Goal: Task Accomplishment & Management: Manage account settings

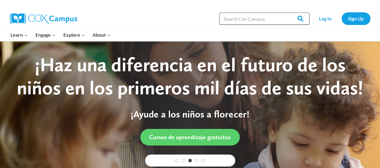
click at [240, 18] on input "Search in [URL][DOMAIN_NAME]" at bounding box center [264, 19] width 90 height 12
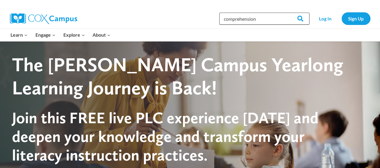
type input "comprehension"
click at [286, 13] on input "Search" at bounding box center [297, 19] width 23 height 12
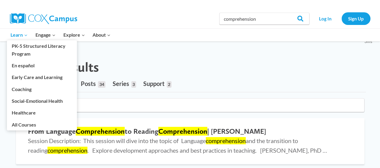
click at [18, 34] on span "Learn Expand" at bounding box center [19, 35] width 17 height 8
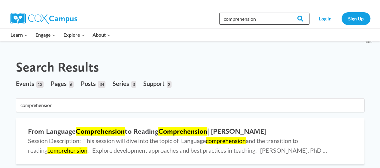
click at [269, 18] on input "comprehension" at bounding box center [264, 19] width 90 height 12
click at [62, 17] on img at bounding box center [43, 18] width 67 height 11
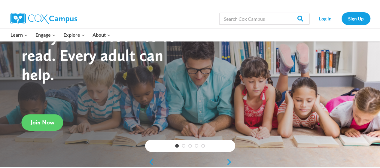
scroll to position [38, 0]
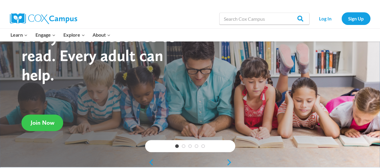
click at [47, 122] on span "Join Now" at bounding box center [43, 122] width 24 height 7
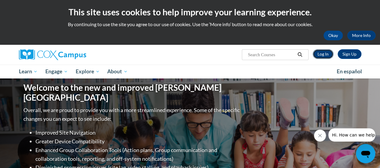
click at [324, 52] on link "Log In" at bounding box center [323, 54] width 21 height 10
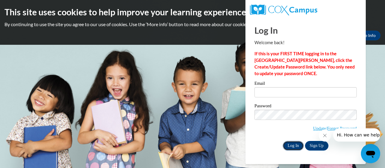
click at [292, 145] on input "Log In" at bounding box center [293, 146] width 21 height 10
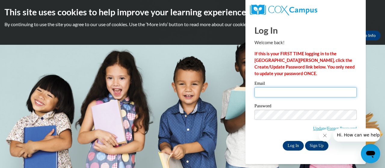
type input "[EMAIL_ADDRESS][DOMAIN_NAME]"
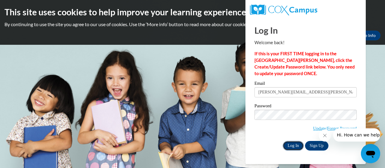
click at [292, 150] on input "Log In" at bounding box center [293, 146] width 21 height 10
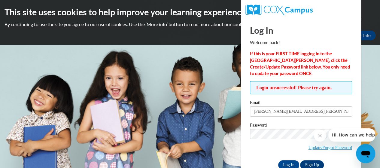
click at [321, 136] on icon "Close message from company" at bounding box center [320, 135] width 5 height 5
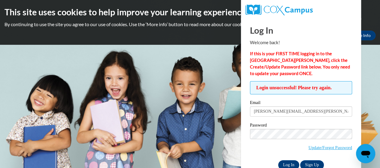
click at [296, 166] on input "Log In" at bounding box center [288, 165] width 21 height 10
click at [332, 147] on link "Update/Forgot Password" at bounding box center [331, 147] width 44 height 5
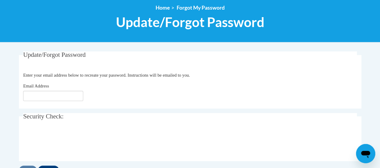
scroll to position [69, 0]
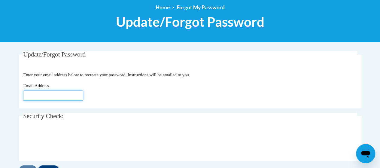
click at [49, 95] on input "Email Address" at bounding box center [53, 95] width 60 height 10
type input "[PERSON_NAME][EMAIL_ADDRESS][PERSON_NAME][DOMAIN_NAME]"
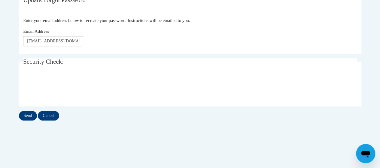
scroll to position [130, 0]
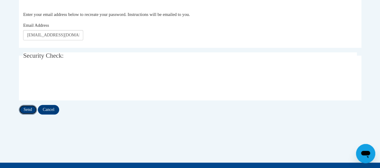
click at [25, 110] on input "Send" at bounding box center [28, 110] width 18 height 10
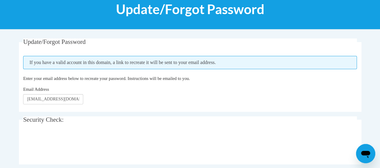
scroll to position [66, 0]
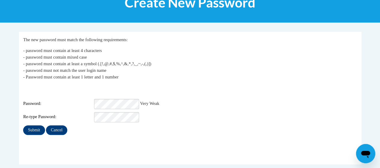
click at [192, 72] on p "- password must contain at least 4 characters - password must contain mixed cas…" at bounding box center [190, 63] width 334 height 33
